Goal: Transaction & Acquisition: Purchase product/service

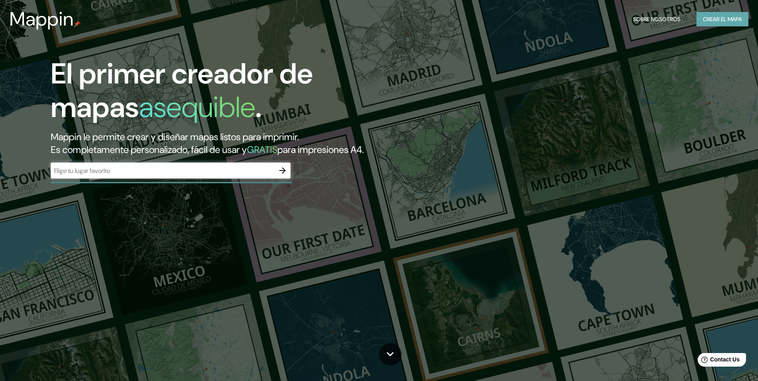
click at [710, 18] on font "Crear el mapa" at bounding box center [722, 19] width 39 height 10
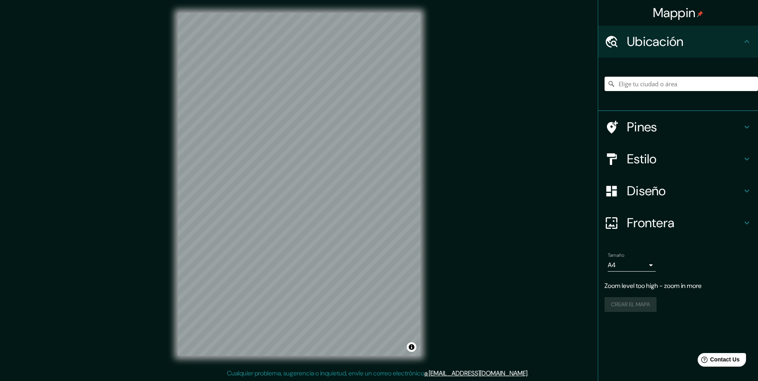
click at [438, 124] on div "Mappin Ubicación Pines Estilo Diseño Frontera Elige un borde. Sugerencia : pued…" at bounding box center [379, 191] width 758 height 382
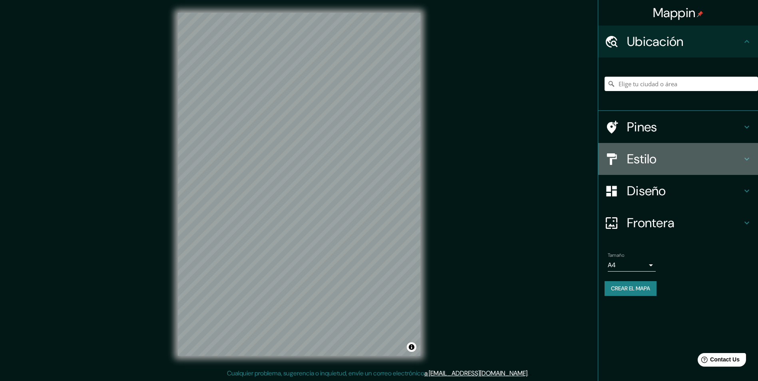
click at [747, 160] on icon at bounding box center [747, 159] width 10 height 10
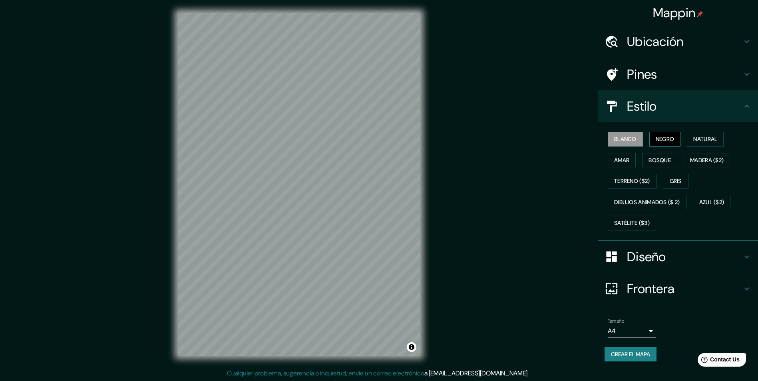
click at [664, 138] on font "Negro" at bounding box center [665, 139] width 19 height 10
click at [643, 138] on button "Blanco" at bounding box center [625, 139] width 35 height 15
click at [714, 138] on font "Natural" at bounding box center [706, 139] width 24 height 10
click at [628, 136] on font "Blanco" at bounding box center [625, 139] width 22 height 10
click at [627, 160] on font "Amar" at bounding box center [621, 161] width 15 height 10
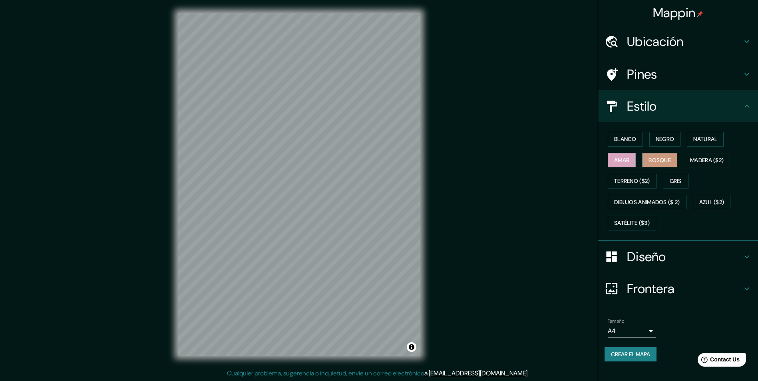
click at [660, 158] on font "Bosque" at bounding box center [660, 161] width 22 height 10
click at [702, 150] on div "Blanco Negro Natural [PERSON_NAME] ($2) Terreno ($2) Gris Dibujos animados ($ 2…" at bounding box center [682, 181] width 154 height 105
click at [678, 182] on font "Gris" at bounding box center [676, 181] width 12 height 10
click at [640, 223] on font "Satélite ($3)" at bounding box center [632, 223] width 36 height 10
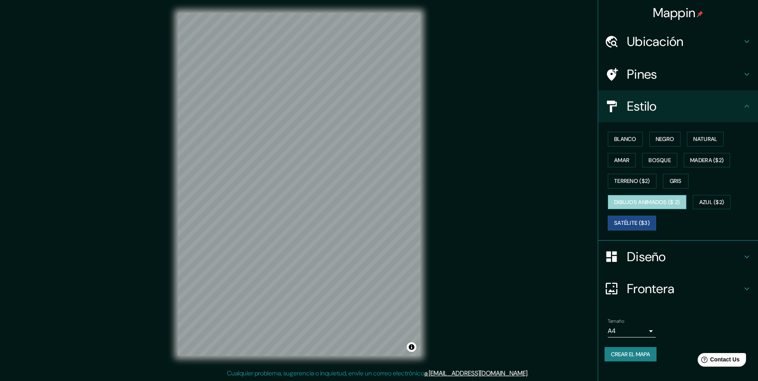
click at [644, 207] on button "Dibujos animados ($ 2)" at bounding box center [647, 202] width 79 height 15
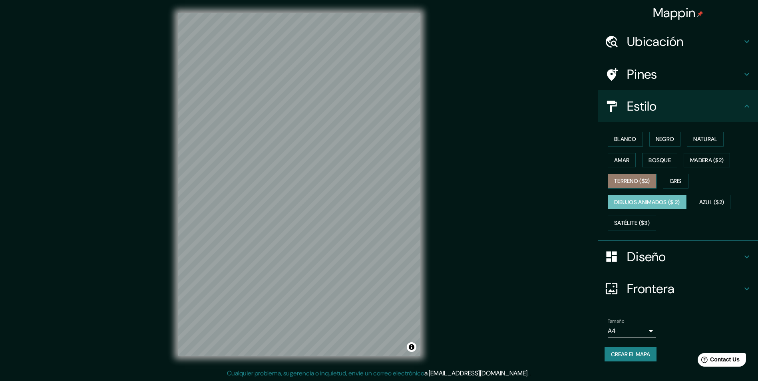
click at [640, 176] on button "Terreno ($2)" at bounding box center [632, 181] width 49 height 15
click at [631, 162] on button "Amar" at bounding box center [622, 160] width 28 height 15
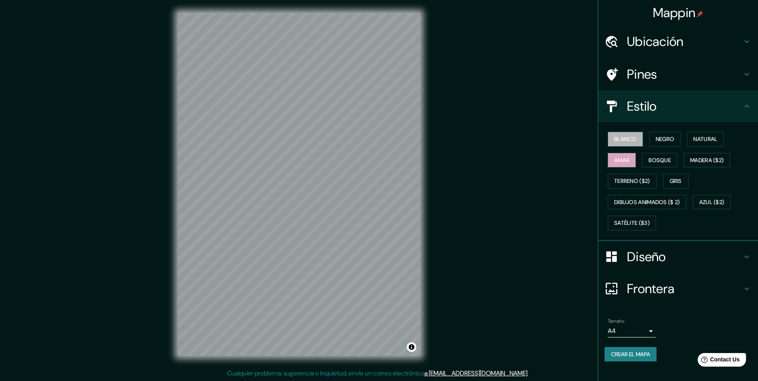
click at [631, 142] on font "Blanco" at bounding box center [625, 139] width 22 height 10
click at [660, 142] on font "Negro" at bounding box center [665, 139] width 19 height 10
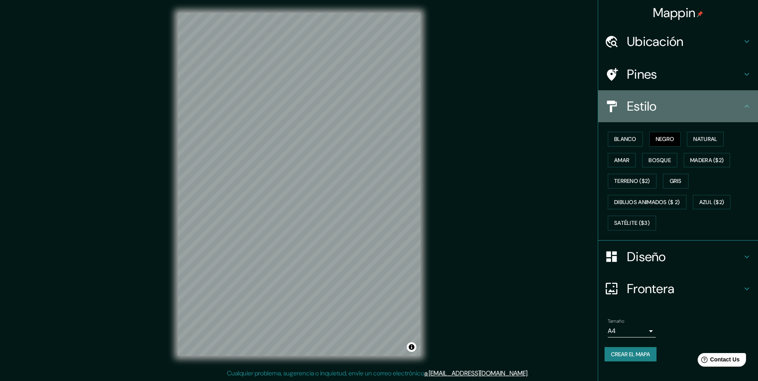
click at [746, 104] on icon at bounding box center [747, 107] width 10 height 10
click at [750, 106] on icon at bounding box center [747, 107] width 10 height 10
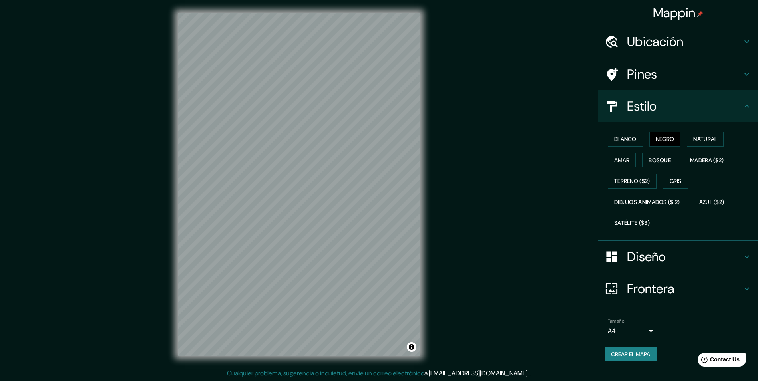
click at [749, 105] on icon at bounding box center [747, 107] width 10 height 10
click at [748, 80] on div "Pines" at bounding box center [678, 74] width 160 height 32
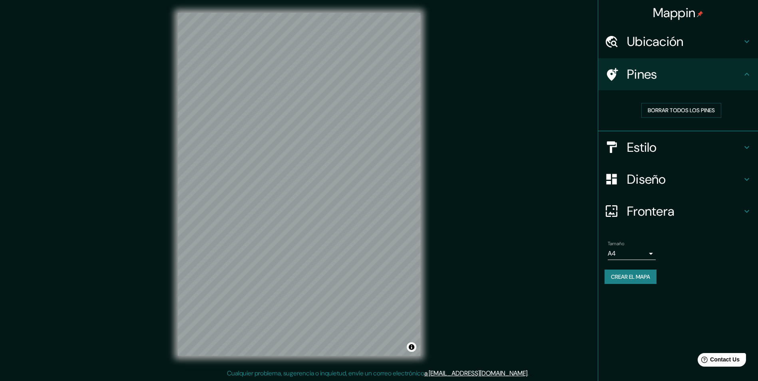
click at [748, 74] on icon at bounding box center [747, 75] width 10 height 10
click at [748, 38] on icon at bounding box center [747, 42] width 10 height 10
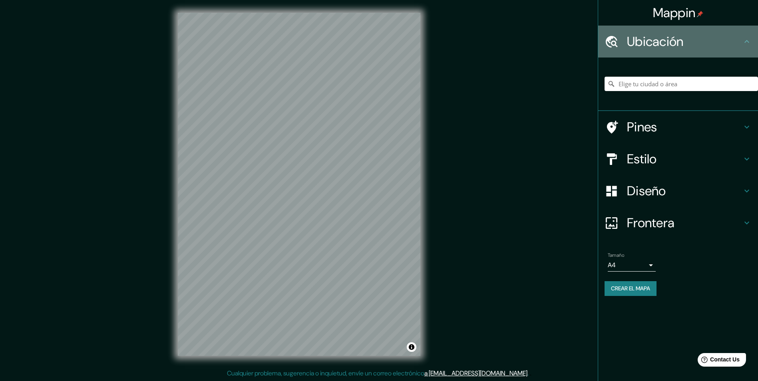
click at [747, 38] on icon at bounding box center [747, 42] width 10 height 10
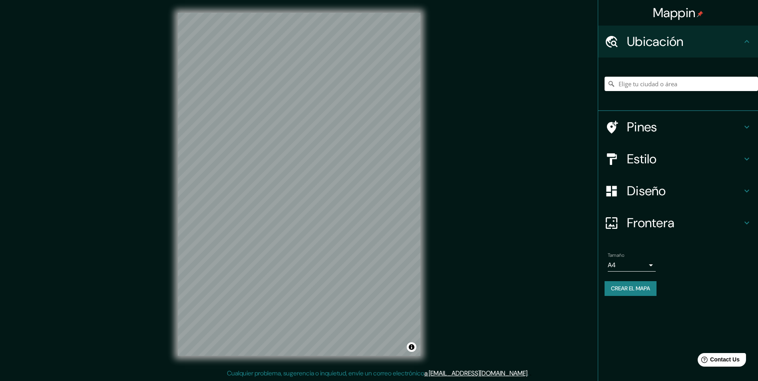
click at [750, 192] on icon at bounding box center [747, 191] width 10 height 10
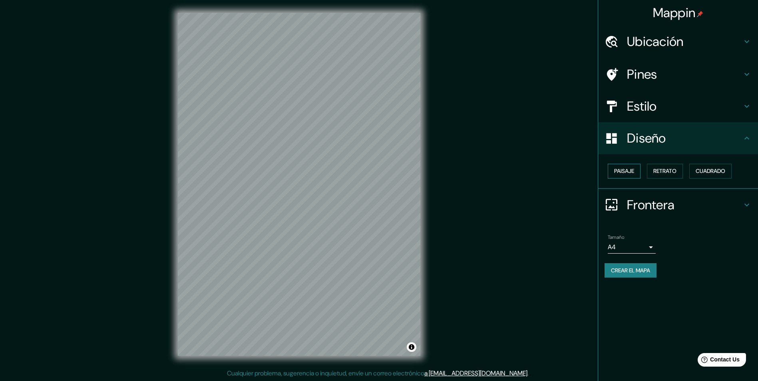
click at [616, 168] on font "Paisaje" at bounding box center [624, 171] width 20 height 10
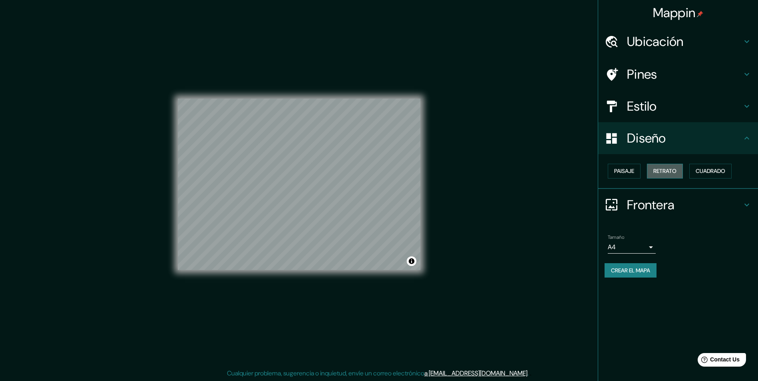
click at [662, 170] on font "Retrato" at bounding box center [665, 171] width 23 height 10
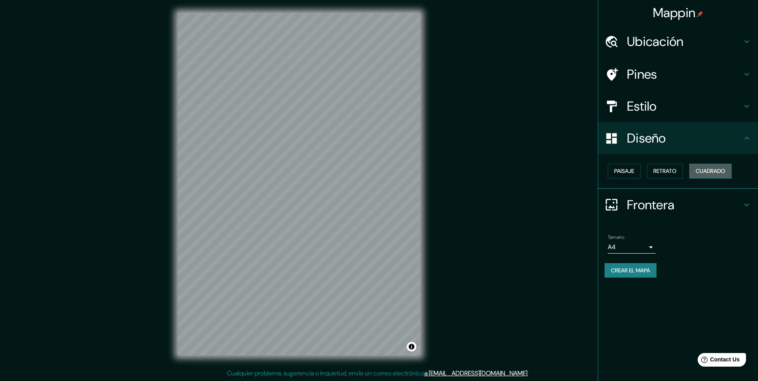
click at [717, 170] on font "Cuadrado" at bounding box center [711, 171] width 30 height 10
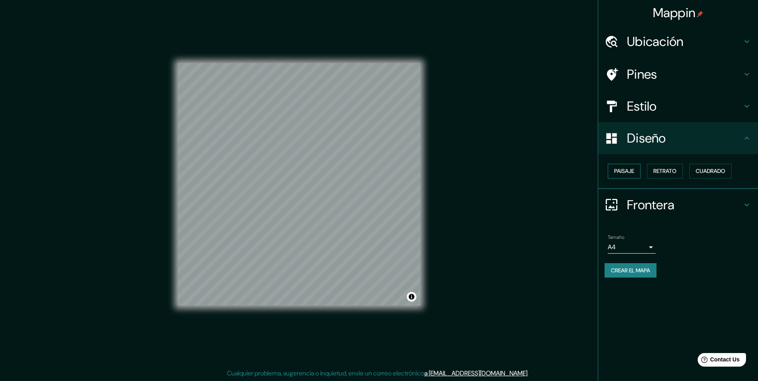
click at [624, 170] on font "Paisaje" at bounding box center [624, 171] width 20 height 10
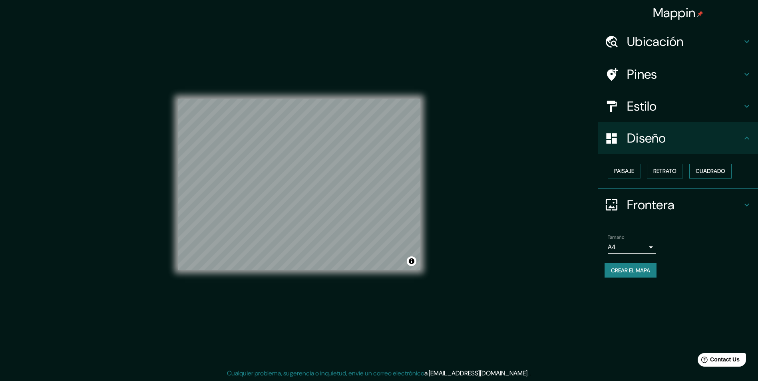
click at [710, 166] on button "Cuadrado" at bounding box center [711, 171] width 42 height 15
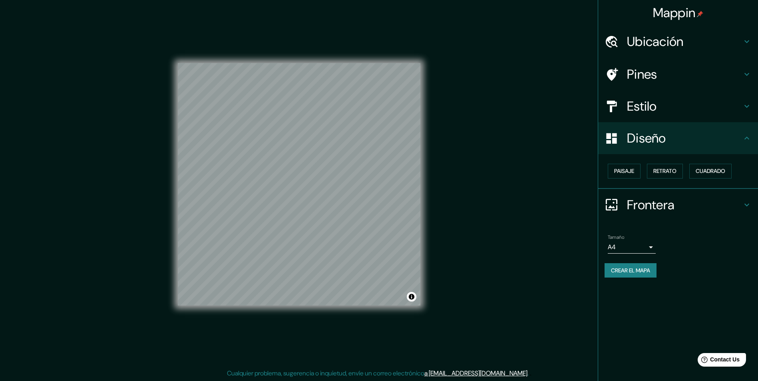
click at [744, 134] on icon at bounding box center [747, 139] width 10 height 10
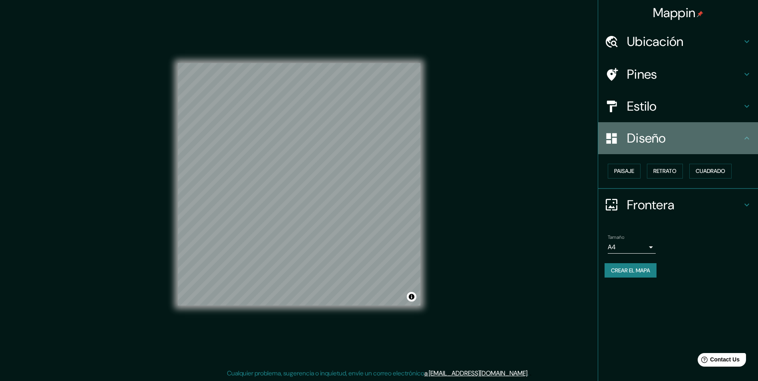
click at [750, 140] on icon at bounding box center [747, 139] width 10 height 10
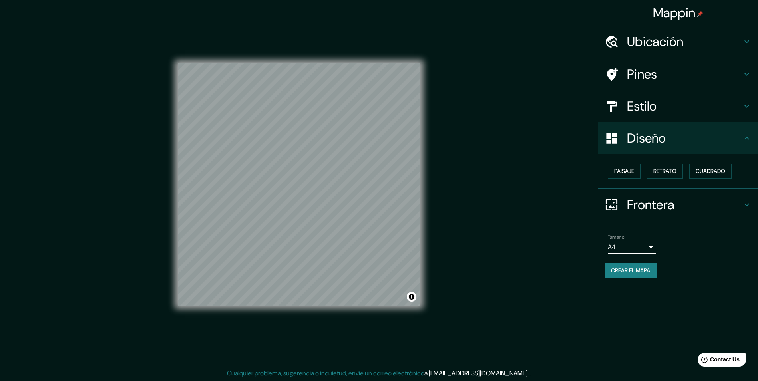
click at [746, 199] on div "Frontera" at bounding box center [678, 205] width 160 height 32
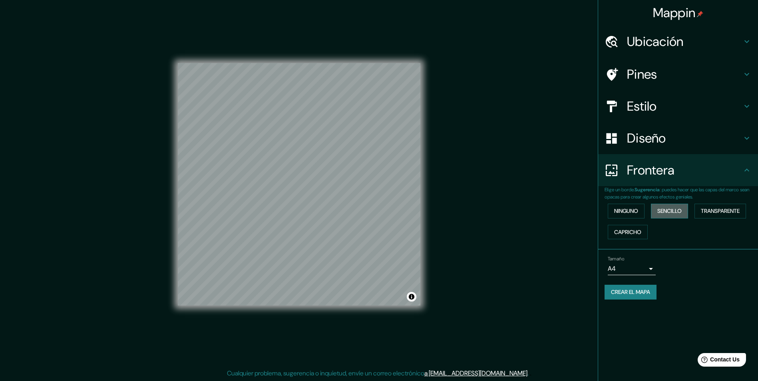
click at [664, 211] on font "Sencillo" at bounding box center [670, 211] width 24 height 10
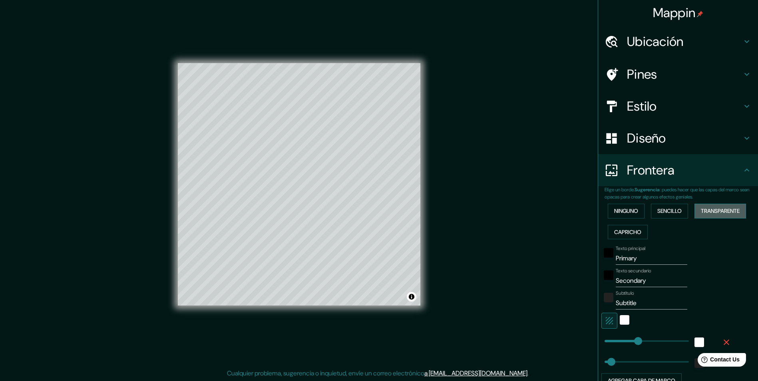
click at [718, 211] on font "Transparente" at bounding box center [720, 211] width 39 height 10
click at [622, 232] on font "Capricho" at bounding box center [627, 232] width 27 height 10
type input "243"
type input "49"
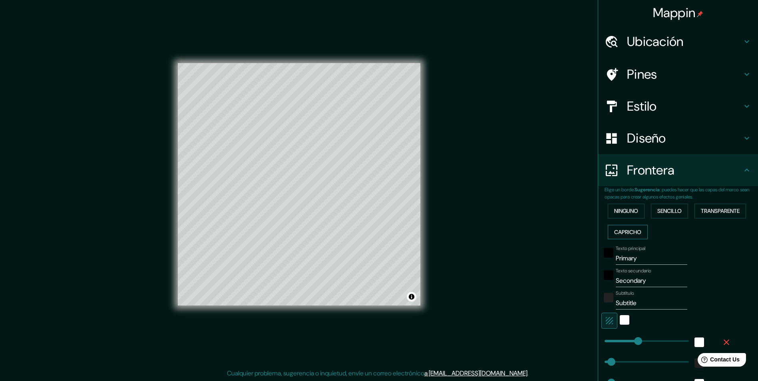
type input "49"
type input "24"
click at [734, 217] on button "Transparente" at bounding box center [721, 211] width 52 height 15
click at [616, 203] on div "Ninguno Sencillo Transparente Capricho" at bounding box center [682, 222] width 154 height 42
click at [624, 211] on font "Ninguno" at bounding box center [626, 211] width 24 height 10
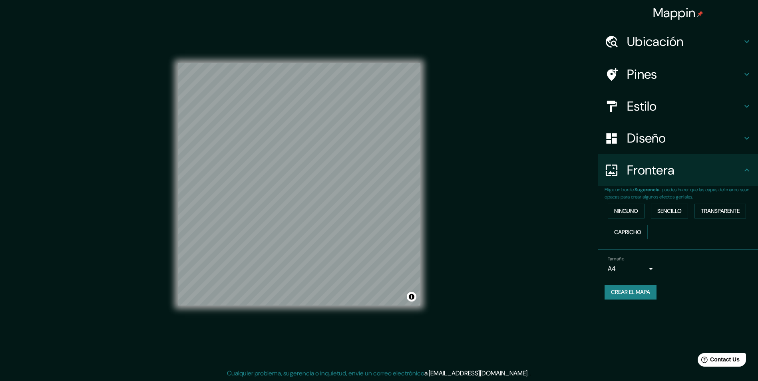
click at [650, 269] on body "Mappin Ubicación Pines Estilo Diseño Frontera Elige un borde. Sugerencia : pued…" at bounding box center [379, 190] width 758 height 381
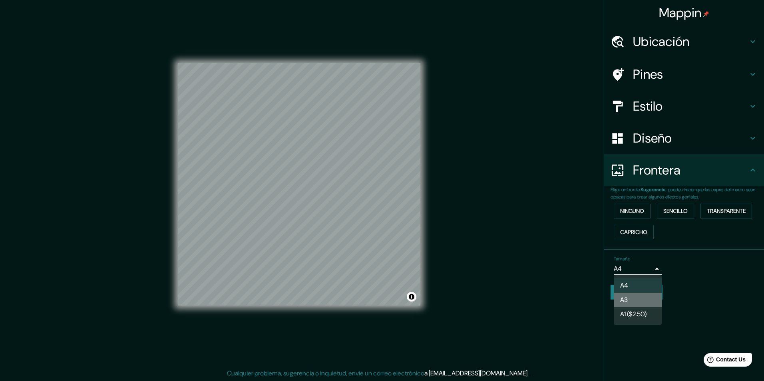
click at [641, 300] on li "A3" at bounding box center [638, 300] width 48 height 14
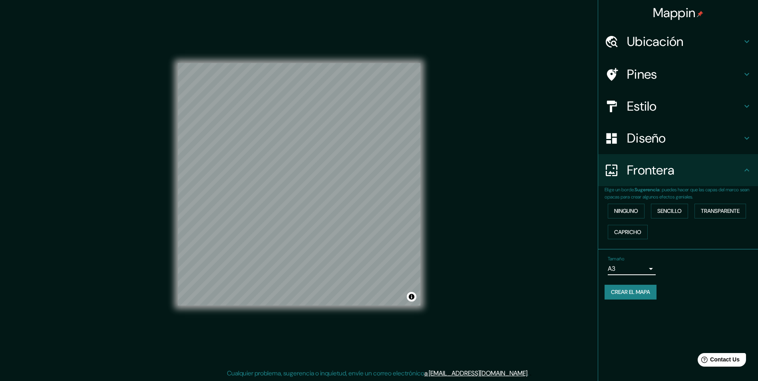
click at [650, 267] on body "Mappin Ubicación Pines Estilo Diseño Frontera Elige un borde. Sugerencia : pued…" at bounding box center [379, 190] width 758 height 381
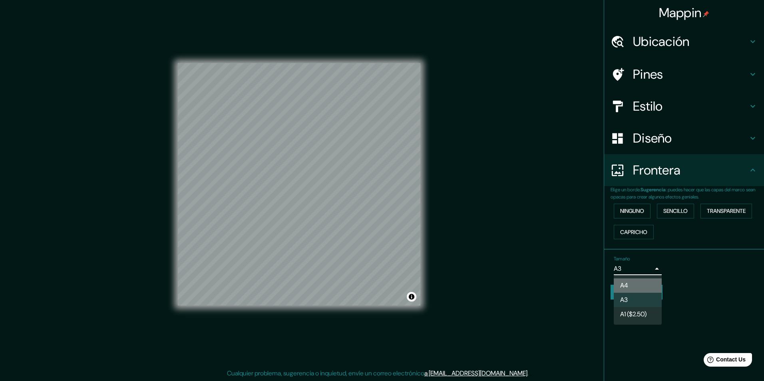
click at [642, 285] on li "A4" at bounding box center [638, 286] width 48 height 14
type input "single"
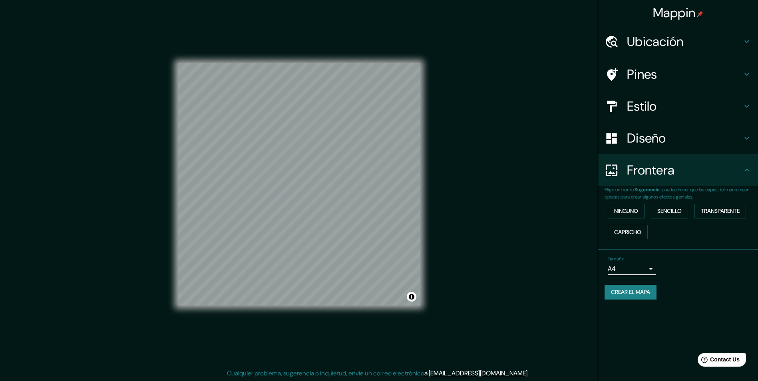
click at [746, 170] on icon at bounding box center [747, 171] width 10 height 10
click at [746, 39] on icon at bounding box center [747, 42] width 10 height 10
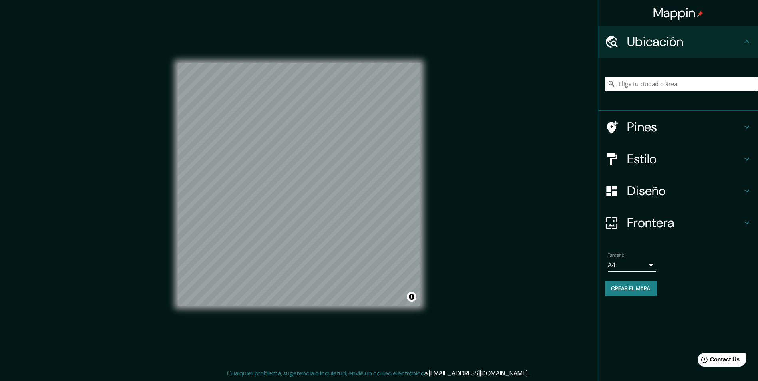
click at [748, 42] on icon at bounding box center [747, 42] width 10 height 10
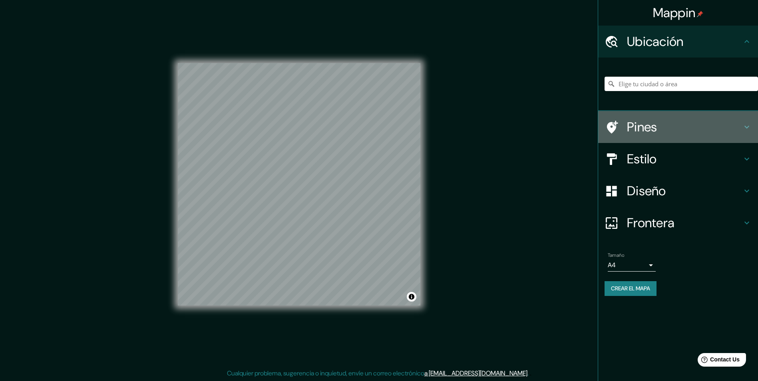
click at [748, 124] on icon at bounding box center [747, 127] width 10 height 10
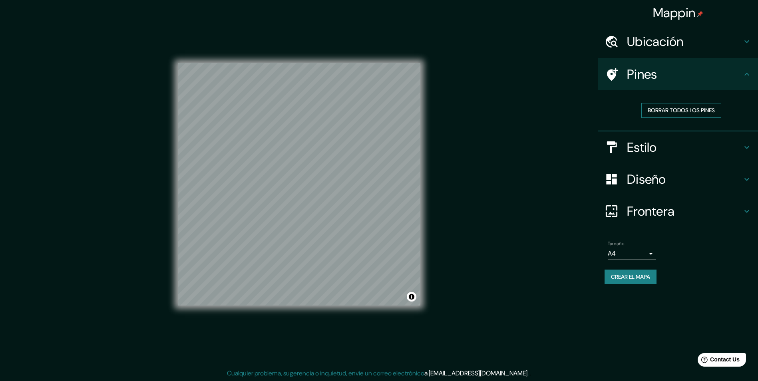
click at [702, 112] on font "Borrar todos los pines" at bounding box center [681, 111] width 67 height 10
click at [748, 73] on icon at bounding box center [747, 74] width 5 height 3
click at [281, 88] on div at bounding box center [279, 87] width 6 height 6
click at [319, 283] on div at bounding box center [320, 284] width 6 height 6
click at [748, 71] on icon at bounding box center [747, 75] width 10 height 10
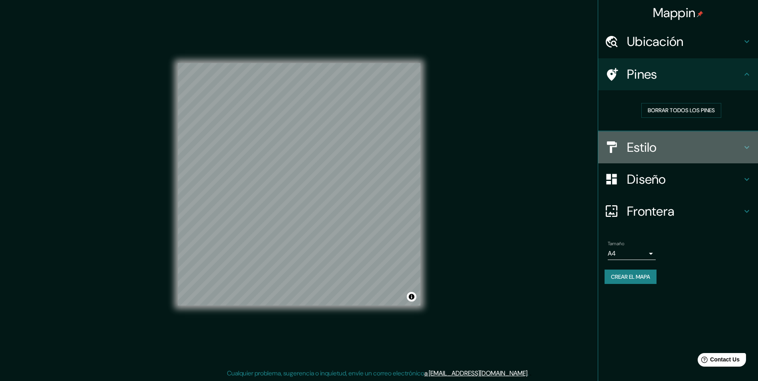
click at [746, 147] on icon at bounding box center [747, 147] width 5 height 3
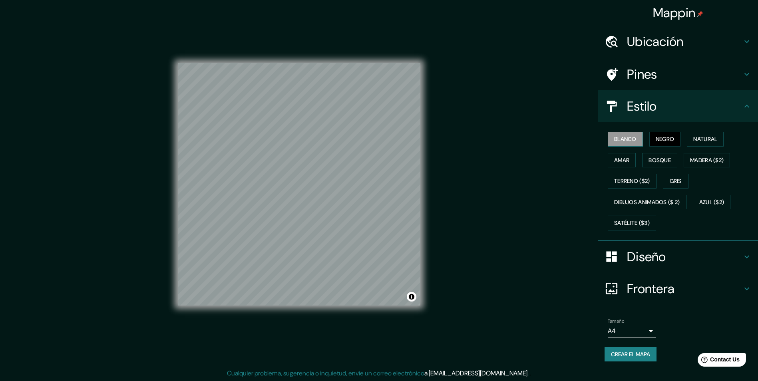
click at [626, 135] on font "Blanco" at bounding box center [625, 139] width 22 height 10
click at [692, 140] on button "Natural" at bounding box center [705, 139] width 37 height 15
click at [623, 154] on button "Amar" at bounding box center [622, 160] width 28 height 15
click at [660, 156] on font "Bosque" at bounding box center [660, 161] width 22 height 10
click at [678, 180] on font "Gris" at bounding box center [676, 181] width 12 height 10
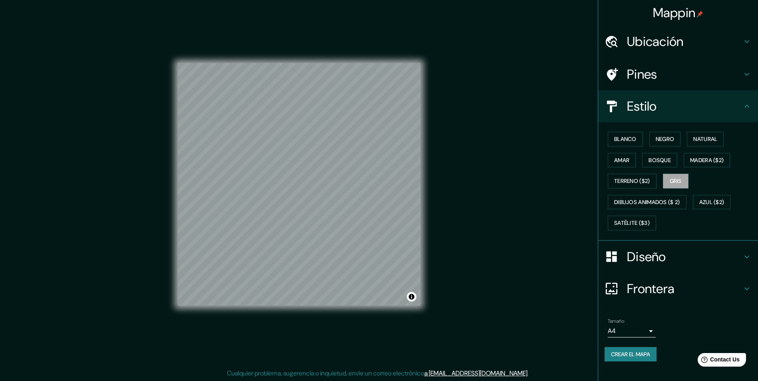
click at [750, 108] on icon at bounding box center [747, 107] width 10 height 10
click at [631, 142] on font "Blanco" at bounding box center [625, 139] width 22 height 10
click at [681, 144] on button "Negro" at bounding box center [666, 139] width 32 height 15
click at [641, 359] on font "Crear el mapa" at bounding box center [630, 355] width 39 height 10
click at [628, 356] on font "Crear el mapa" at bounding box center [630, 355] width 39 height 10
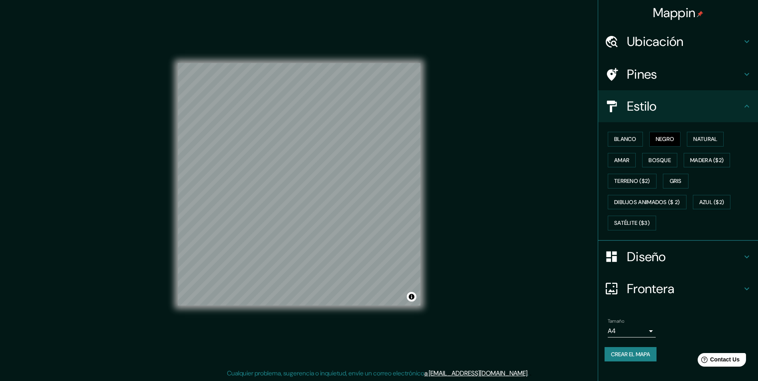
click at [553, 144] on div "Mappin Ubicación Pines Estilo Blanco Negro Natural [PERSON_NAME] ($2) Terreno (…" at bounding box center [379, 191] width 758 height 382
click at [640, 355] on font "Crear el mapa" at bounding box center [630, 355] width 39 height 10
click at [523, 257] on div "Mappin Ubicación Pines Estilo Blanco Negro Natural [PERSON_NAME] ($2) Terreno (…" at bounding box center [379, 191] width 758 height 382
